Goal: Information Seeking & Learning: Learn about a topic

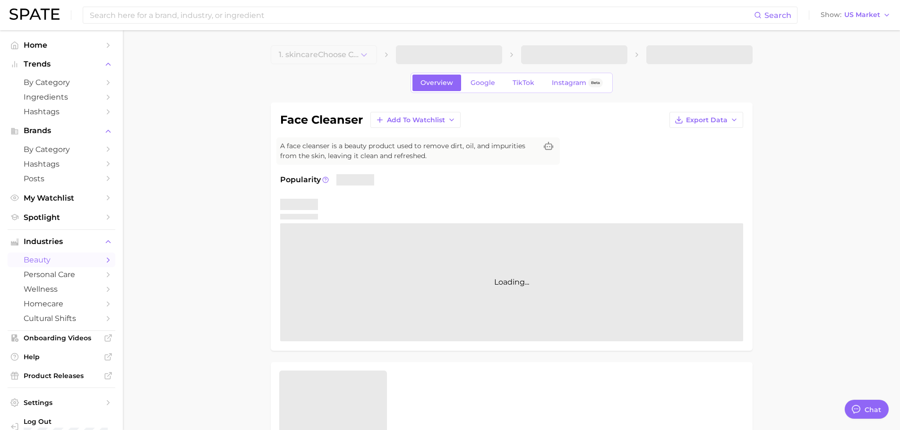
type textarea "x"
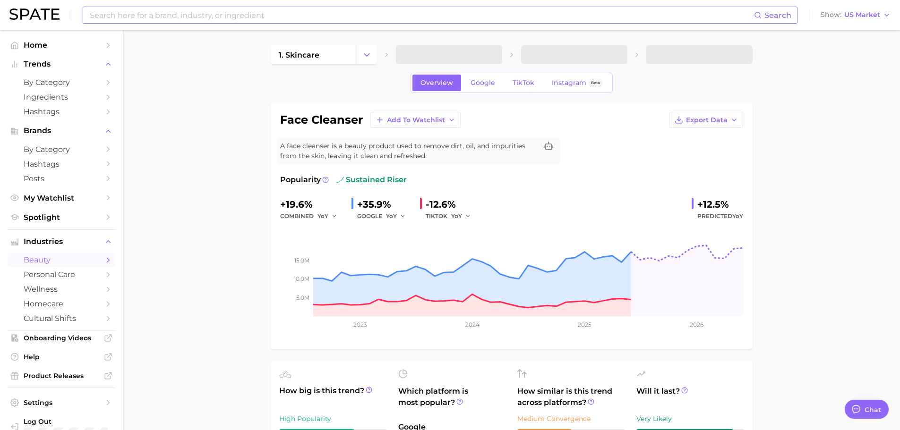
click at [166, 17] on input at bounding box center [421, 15] width 665 height 16
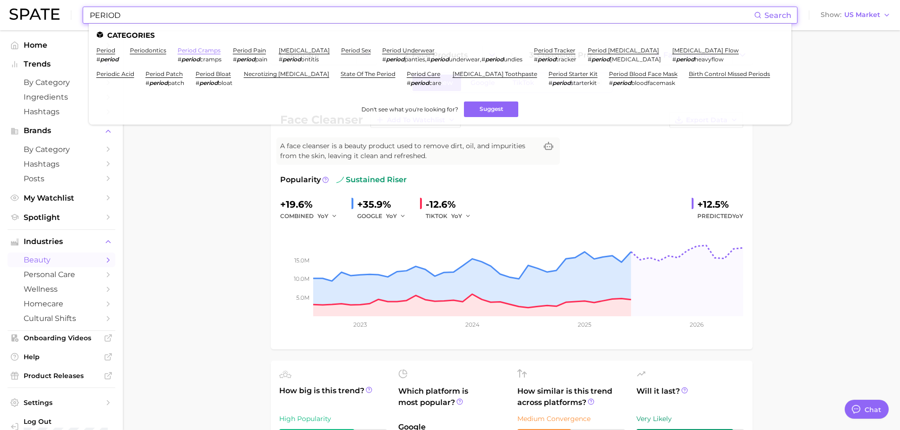
type input "PERIOD"
click at [189, 52] on link "period cramps" at bounding box center [199, 50] width 43 height 7
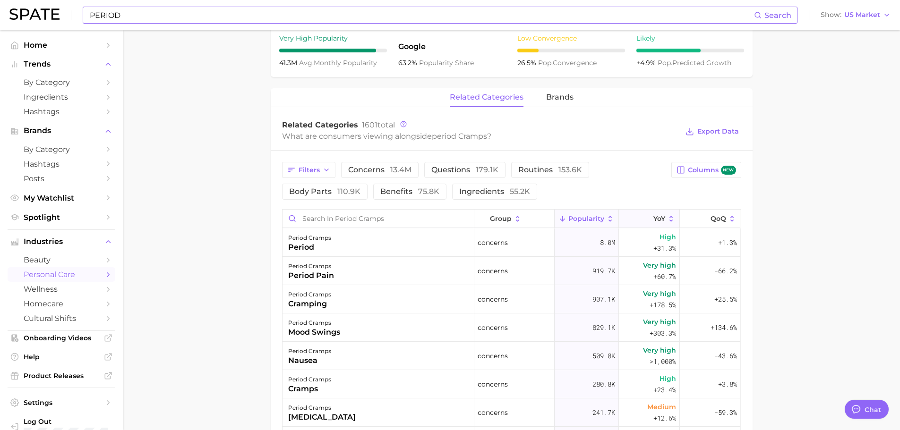
scroll to position [378, 0]
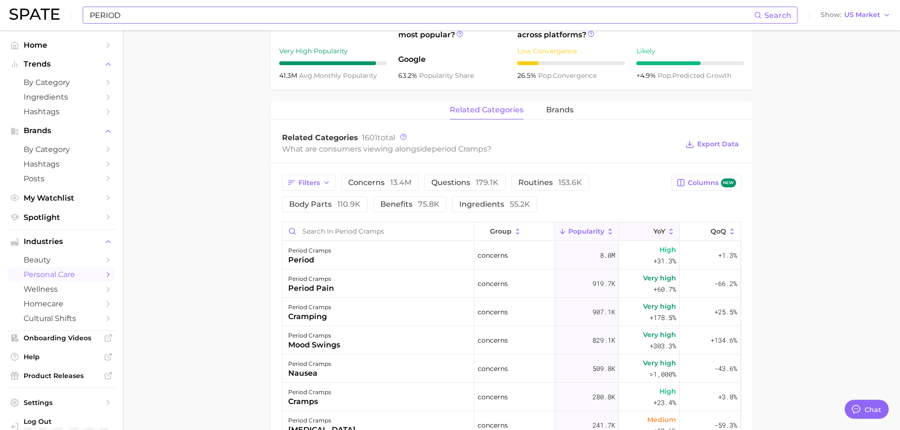
click at [669, 230] on icon at bounding box center [670, 232] width 3 height 6
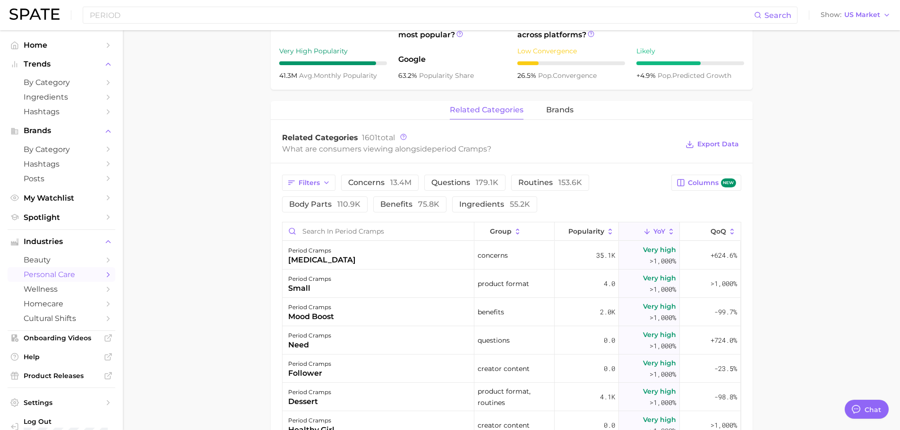
click at [242, 323] on main "1. feminine care 2. feminine care concerns 3. menstruation concerns 4. period c…" at bounding box center [511, 181] width 777 height 1058
click at [595, 231] on span "Popularity" at bounding box center [586, 232] width 36 height 8
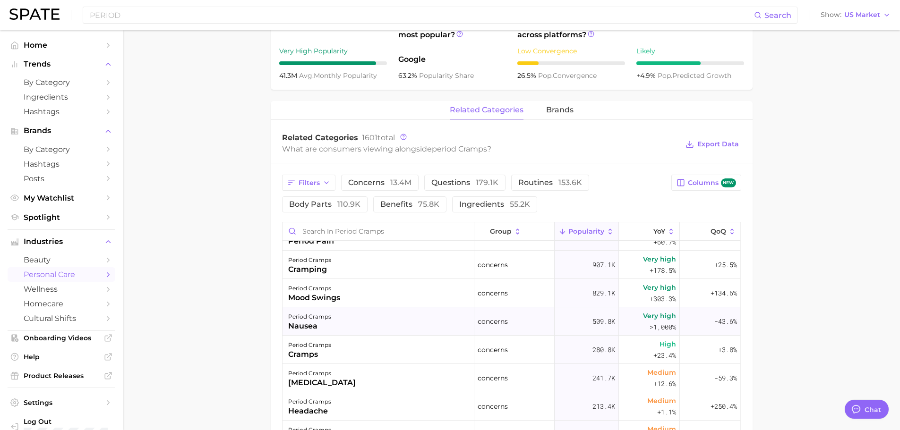
scroll to position [142, 0]
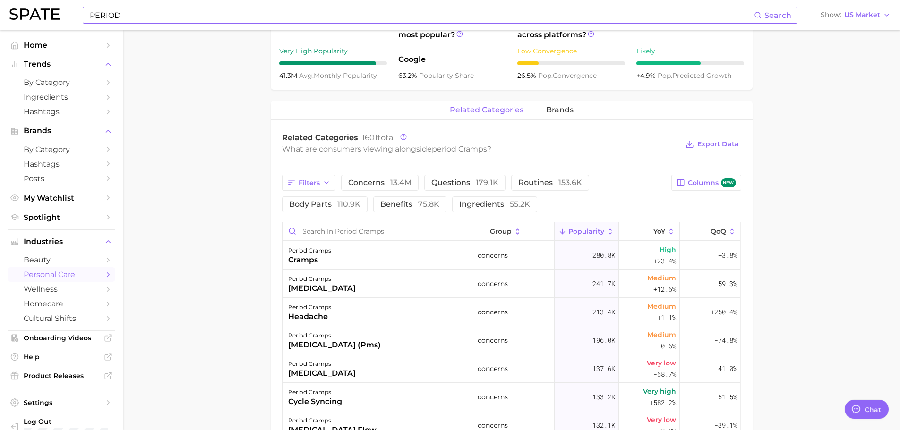
click at [156, 11] on input "PERIOD" at bounding box center [421, 15] width 665 height 16
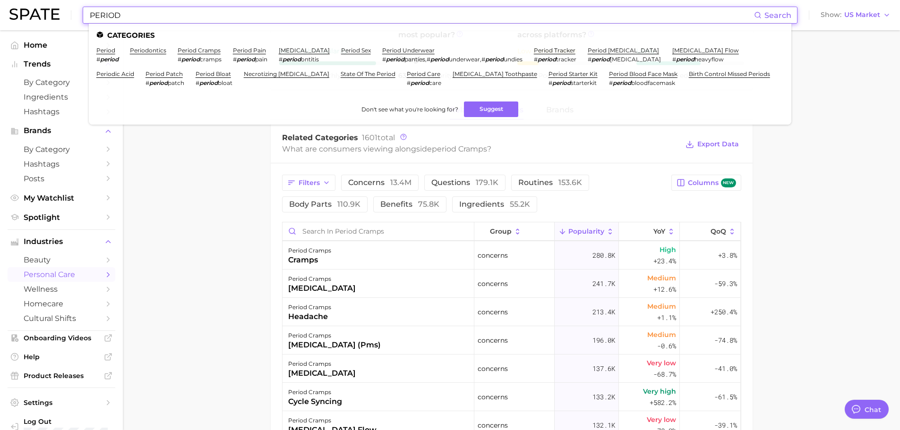
click at [156, 11] on input "PERIOD" at bounding box center [421, 15] width 665 height 16
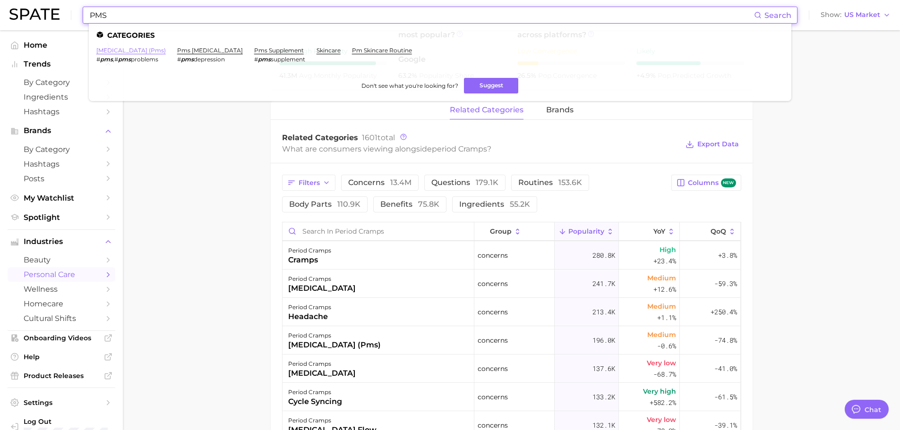
type input "PMS"
click at [160, 51] on link "premenstrual syndrome (pms)" at bounding box center [130, 50] width 69 height 7
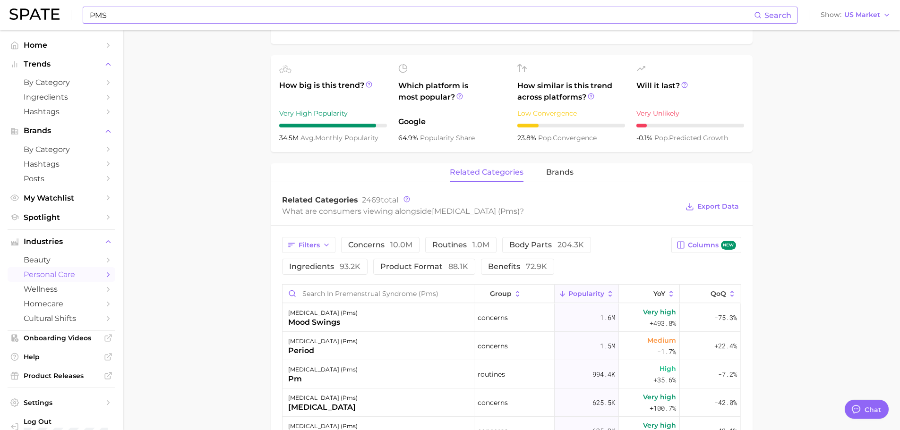
scroll to position [378, 0]
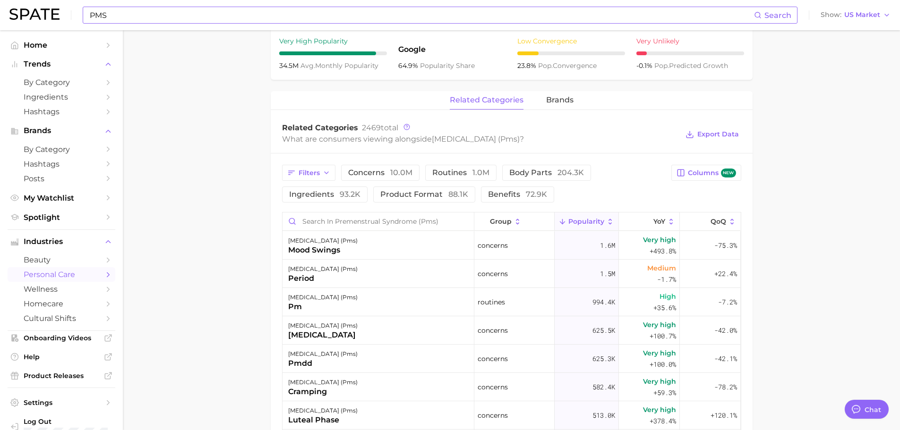
click at [205, 282] on main "1. health care 2. gynaecology 3. female reproductive system concerns 4. premens…" at bounding box center [511, 176] width 777 height 1048
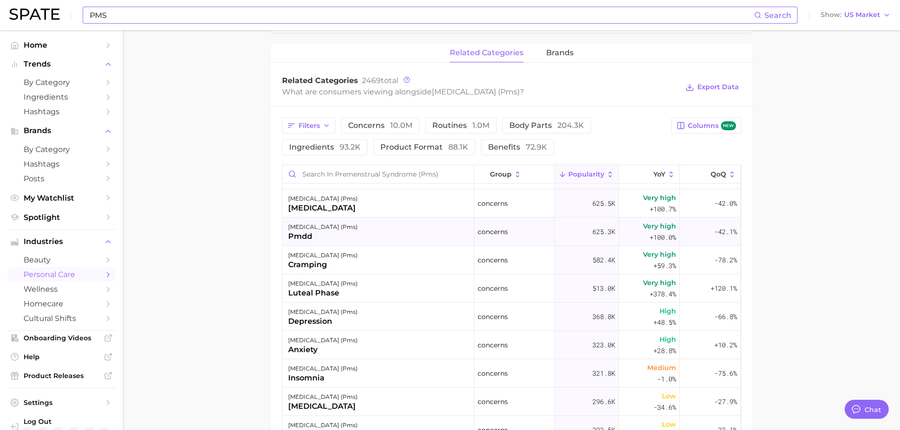
scroll to position [142, 0]
